Goal: Task Accomplishment & Management: Manage account settings

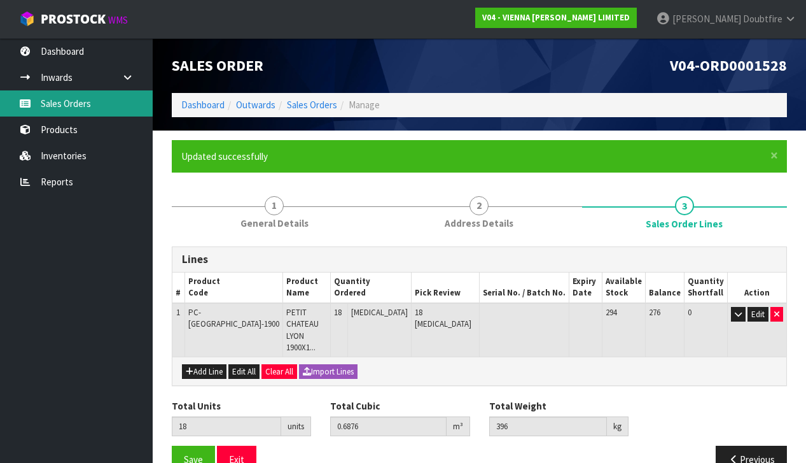
click at [58, 104] on link "Sales Orders" at bounding box center [76, 103] width 153 height 26
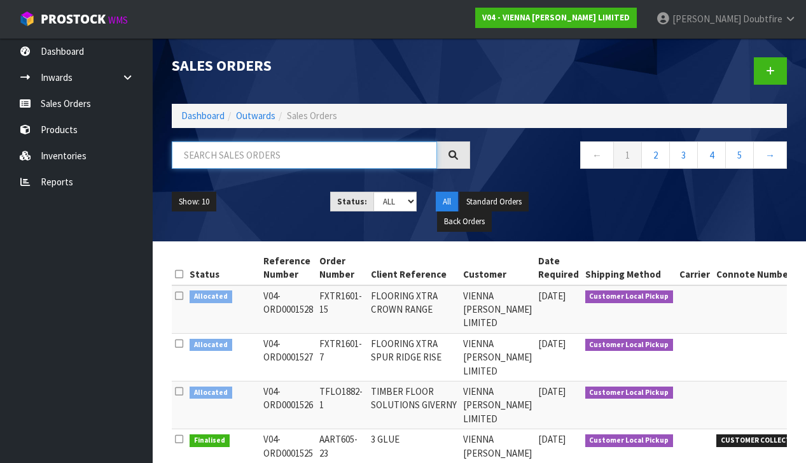
click at [223, 155] on input "text" at bounding box center [304, 154] width 265 height 27
type input "FLOORING XTRA"
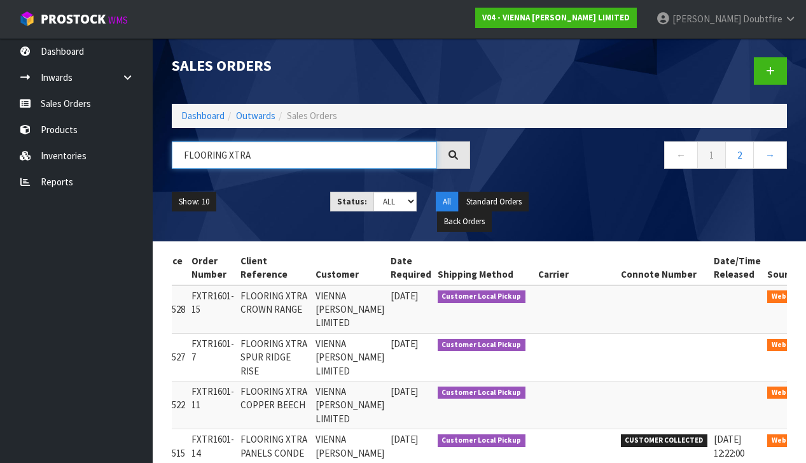
scroll to position [0, 102]
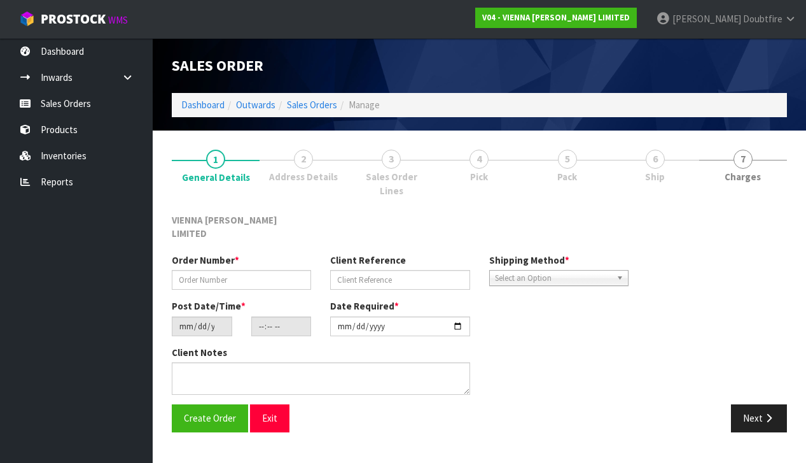
type input "FXTR1601-15"
type input "FLOORING XTRA CROWN RANGE"
type input "2025-10-01"
type input "10:55:00.000"
type input "2025-11-04"
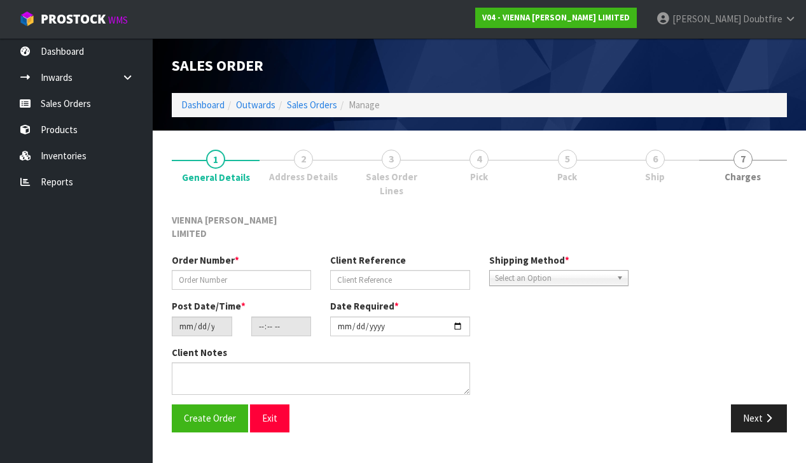
type textarea "FLOORING XTRA CROWN RANGE"
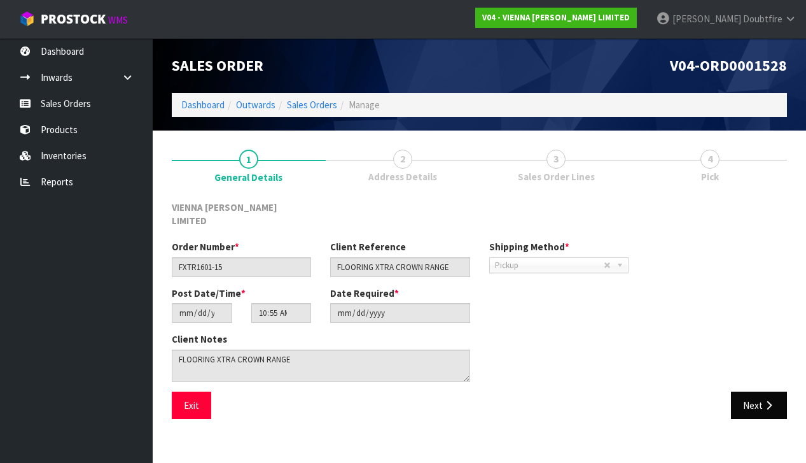
click at [772, 400] on icon "button" at bounding box center [769, 405] width 12 height 10
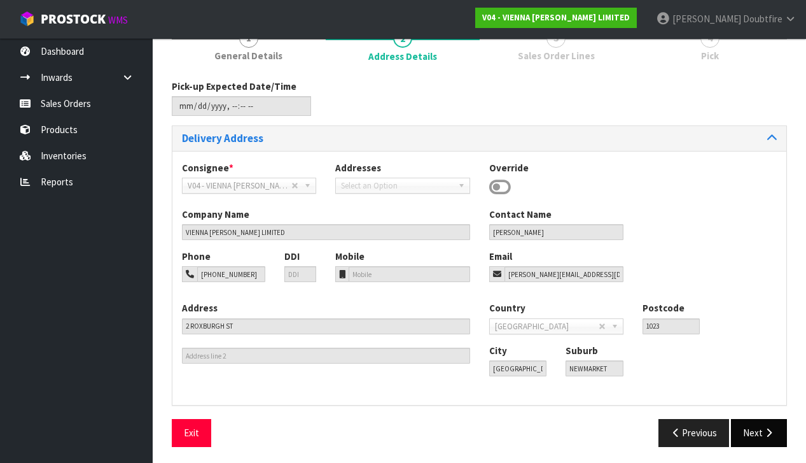
scroll to position [120, 0]
click at [769, 431] on icon "button" at bounding box center [769, 433] width 12 height 10
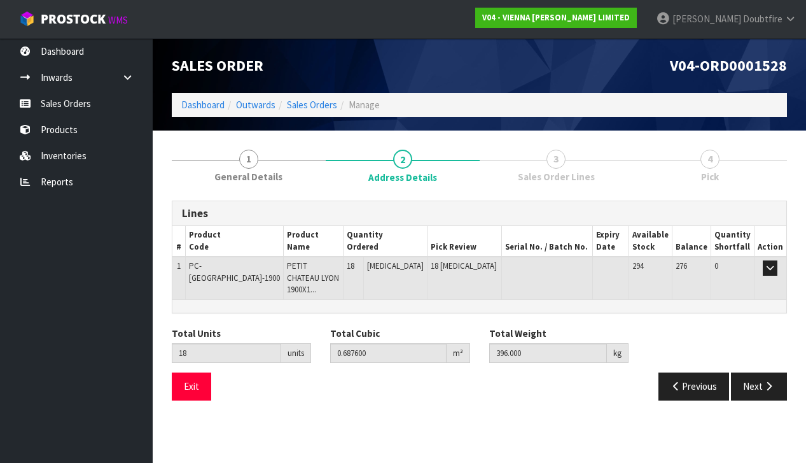
scroll to position [0, 0]
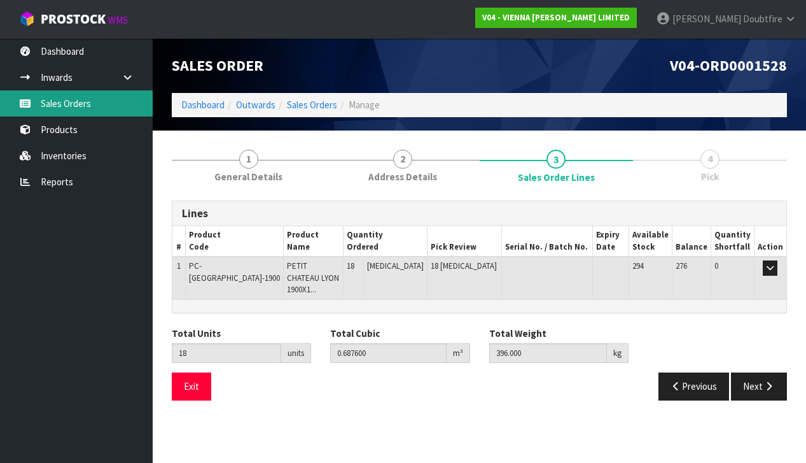
click at [62, 104] on link "Sales Orders" at bounding box center [76, 103] width 153 height 26
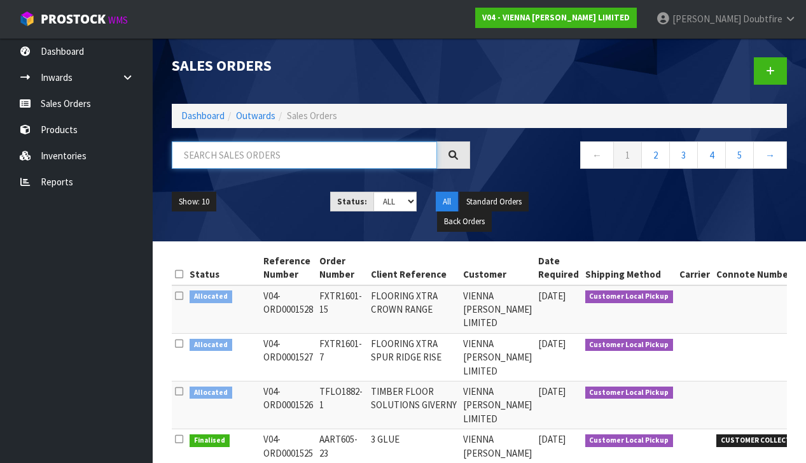
click at [191, 152] on input "text" at bounding box center [304, 154] width 265 height 27
type input "FLOORING XTRA"
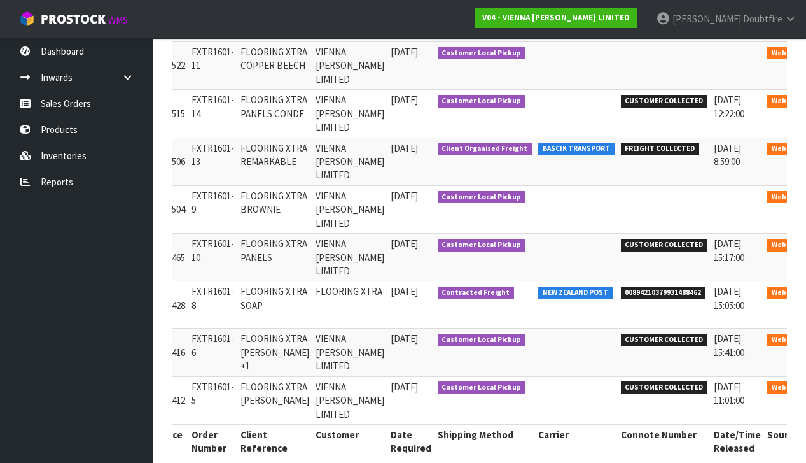
scroll to position [0, 102]
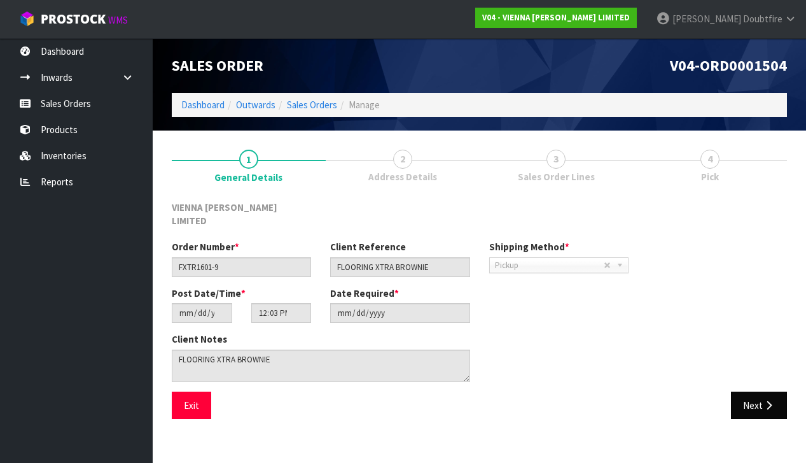
click at [757, 391] on button "Next" at bounding box center [759, 404] width 56 height 27
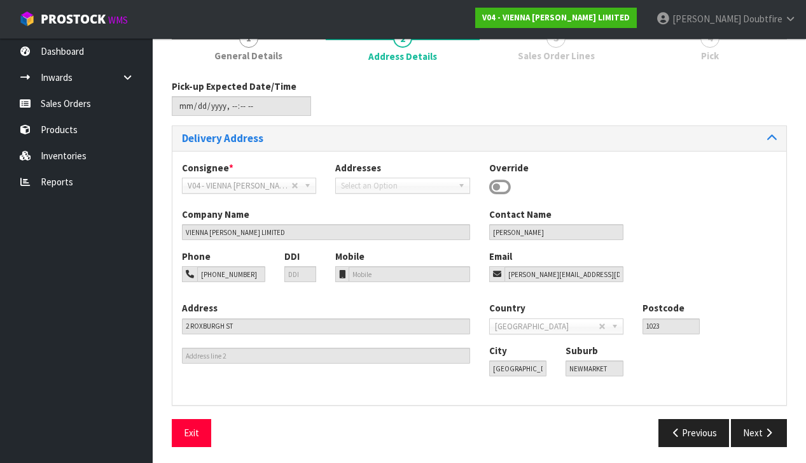
scroll to position [120, 0]
click at [754, 433] on button "Next" at bounding box center [759, 432] width 56 height 27
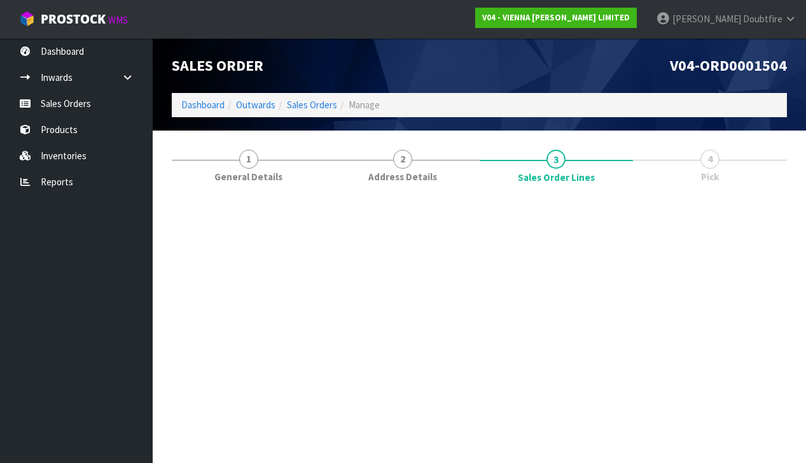
scroll to position [0, 0]
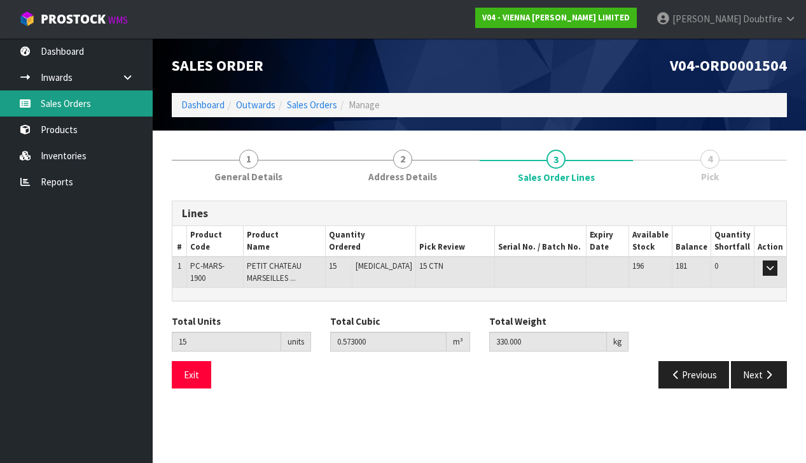
click at [74, 106] on link "Sales Orders" at bounding box center [76, 103] width 153 height 26
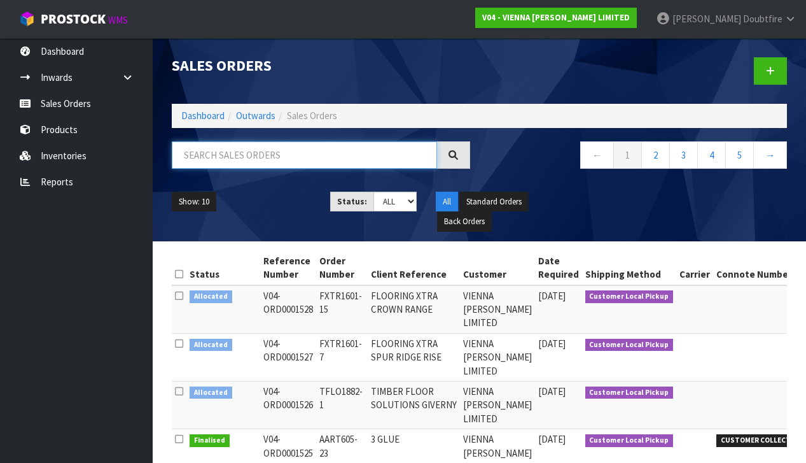
click at [218, 157] on input "text" at bounding box center [304, 154] width 265 height 27
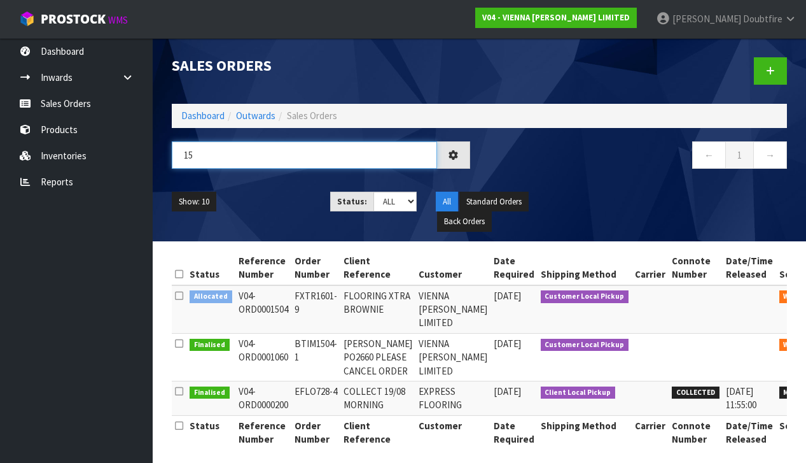
type input "1"
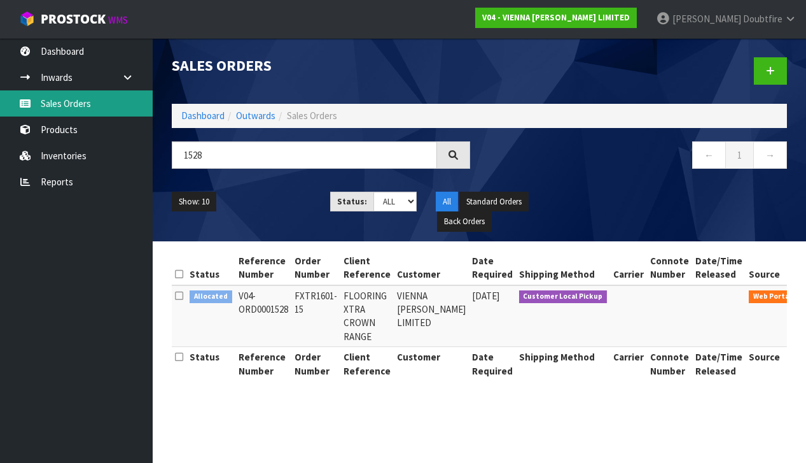
click at [67, 106] on link "Sales Orders" at bounding box center [76, 103] width 153 height 26
click at [71, 106] on link "Sales Orders" at bounding box center [76, 103] width 153 height 26
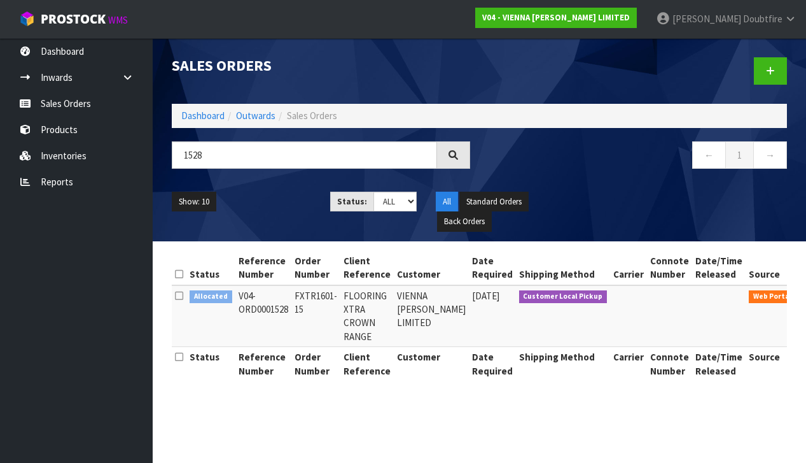
scroll to position [1, 0]
click at [246, 160] on input "1528" at bounding box center [304, 154] width 265 height 27
type input "1"
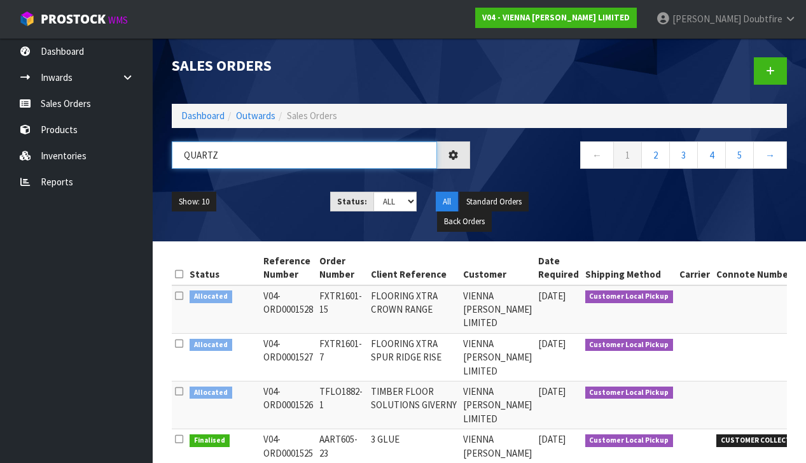
type input "QUARTZ"
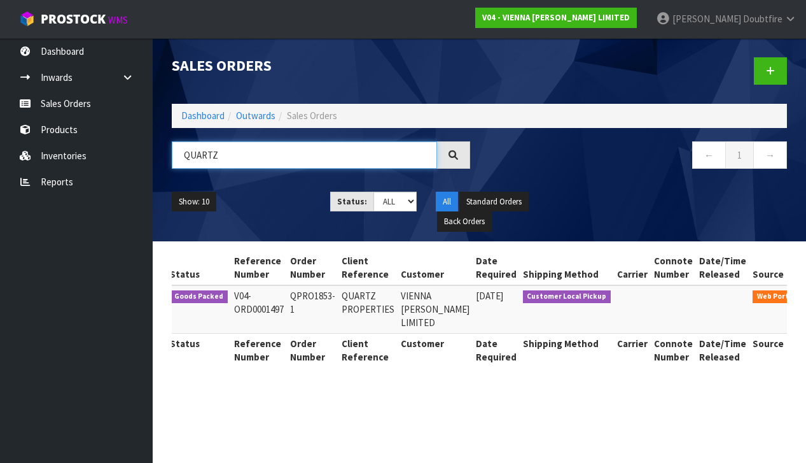
scroll to position [0, 19]
